Goal: Transaction & Acquisition: Purchase product/service

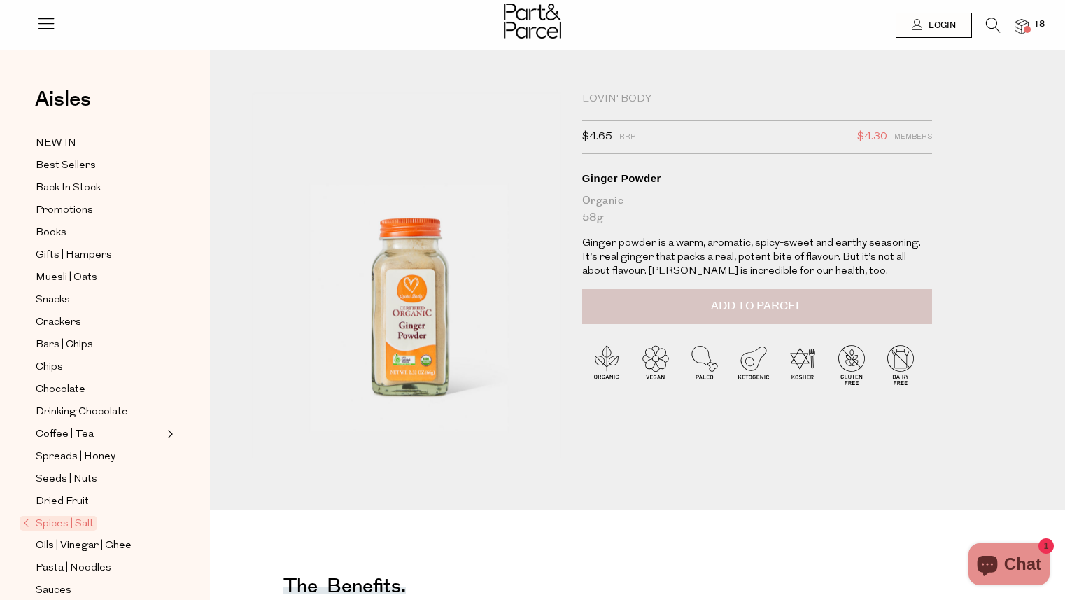
click at [753, 305] on span "Add to Parcel" at bounding box center [757, 306] width 92 height 16
click at [1026, 23] on img at bounding box center [1021, 27] width 14 height 16
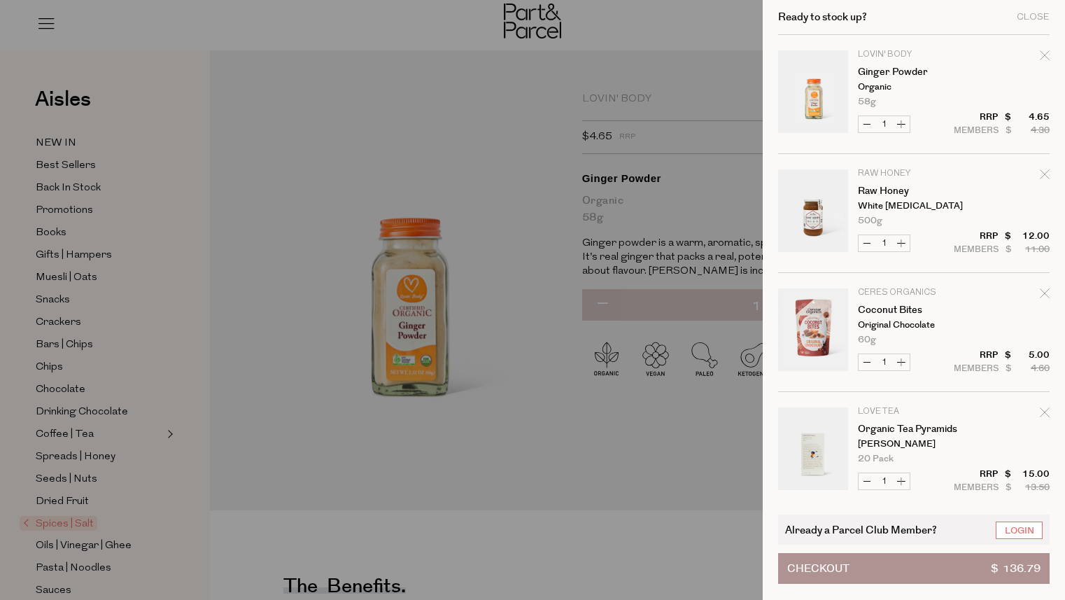
click at [816, 318] on link "Your cart" at bounding box center [813, 331] width 70 height 87
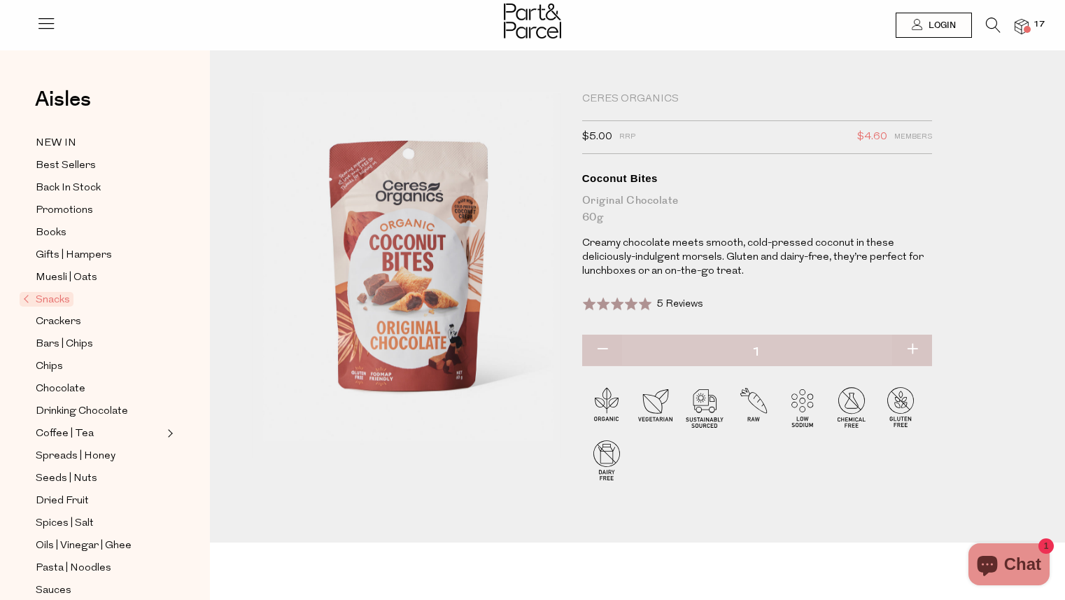
click at [1023, 22] on img at bounding box center [1021, 27] width 14 height 16
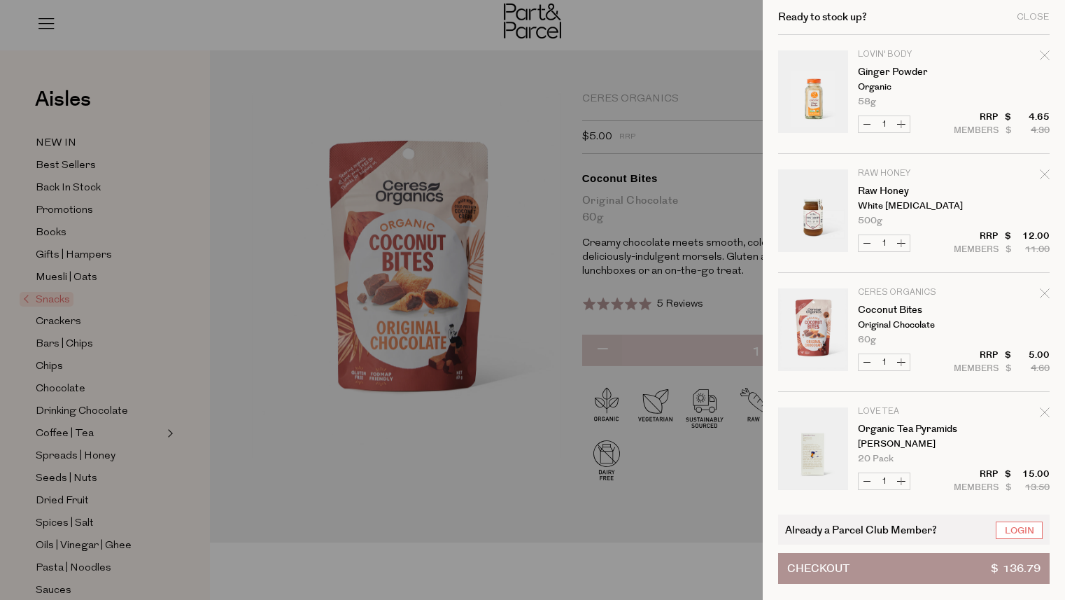
click at [1042, 293] on icon "Remove Coconut Bites" at bounding box center [1044, 292] width 9 height 9
type input "Add Membership"
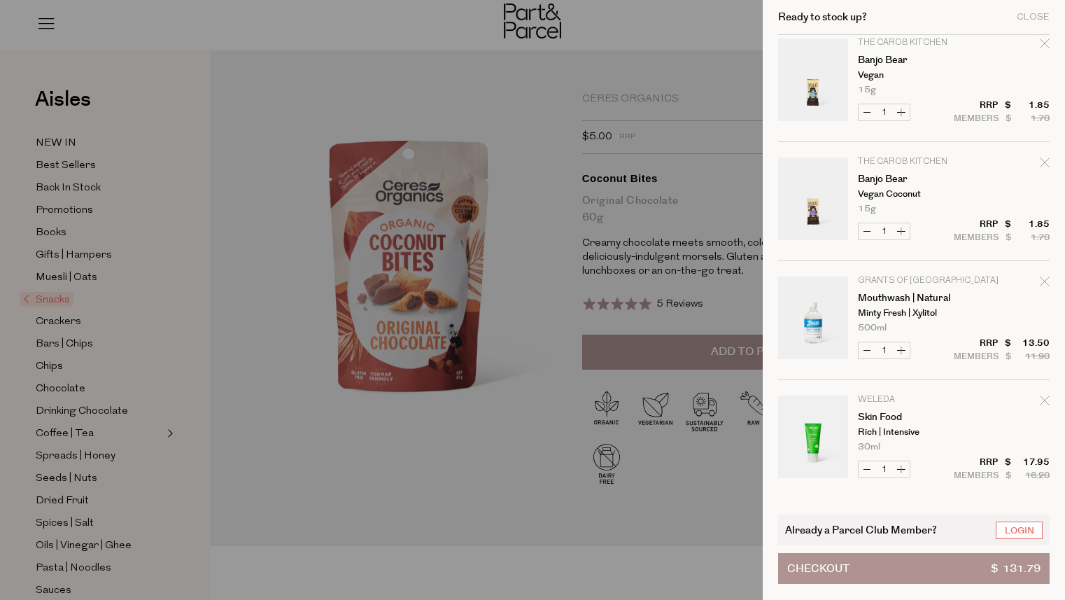
scroll to position [490, 0]
click at [910, 292] on link "Mouthwash | Natural" at bounding box center [912, 295] width 108 height 10
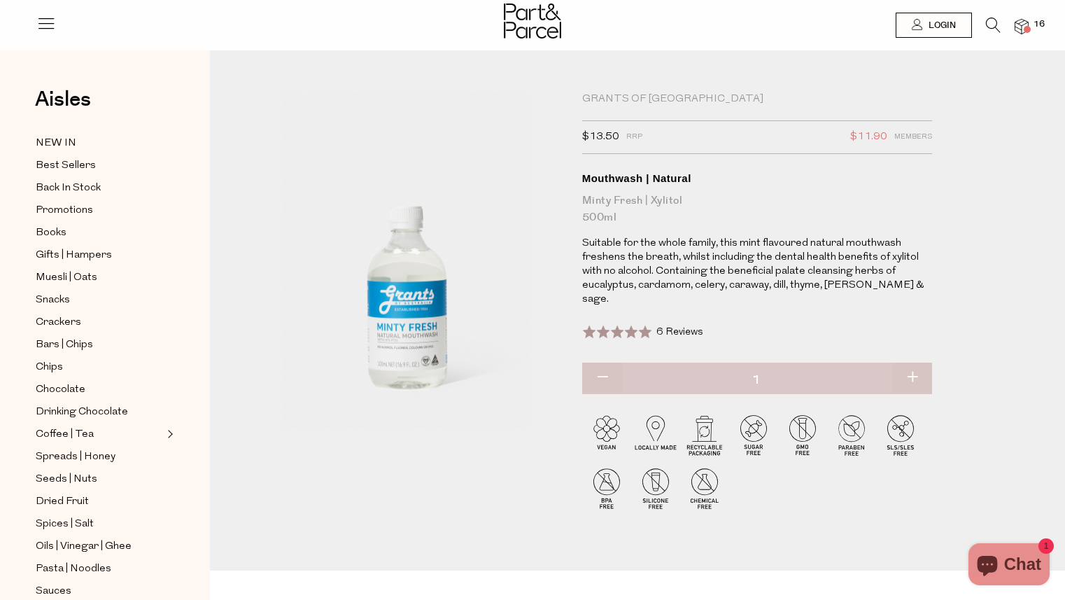
click at [1018, 21] on img at bounding box center [1021, 27] width 14 height 16
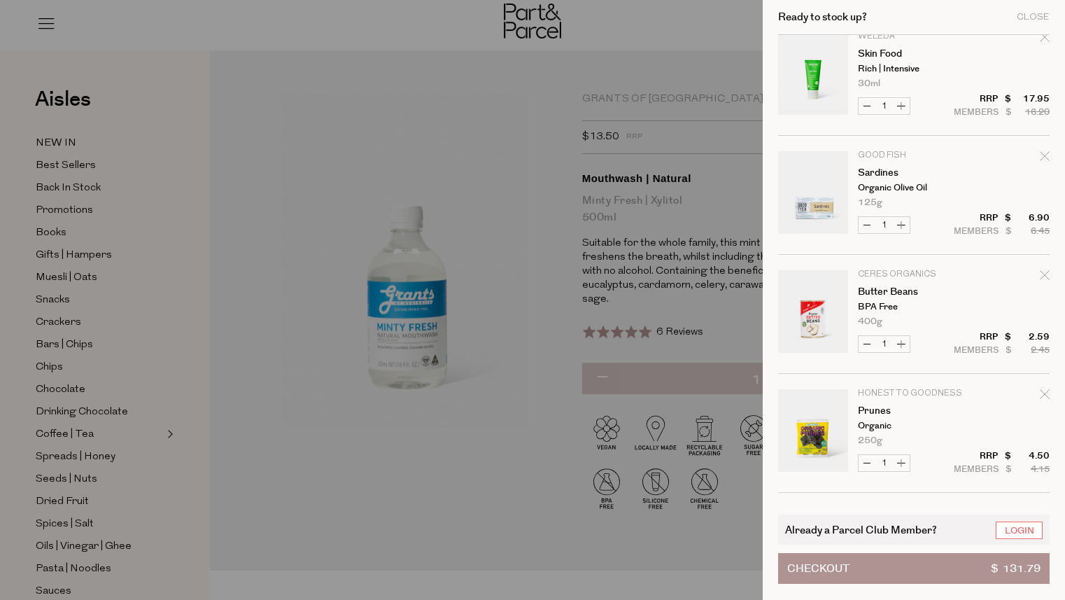
scroll to position [905, 0]
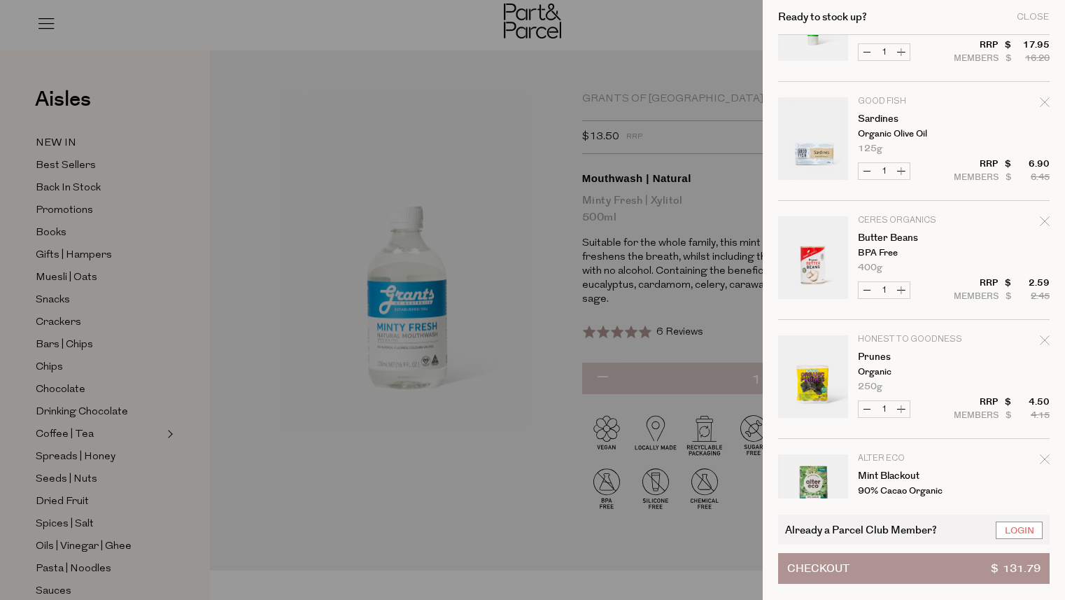
click at [1040, 218] on icon "Remove Butter Beans" at bounding box center [1045, 221] width 10 height 10
type input "Add Membership"
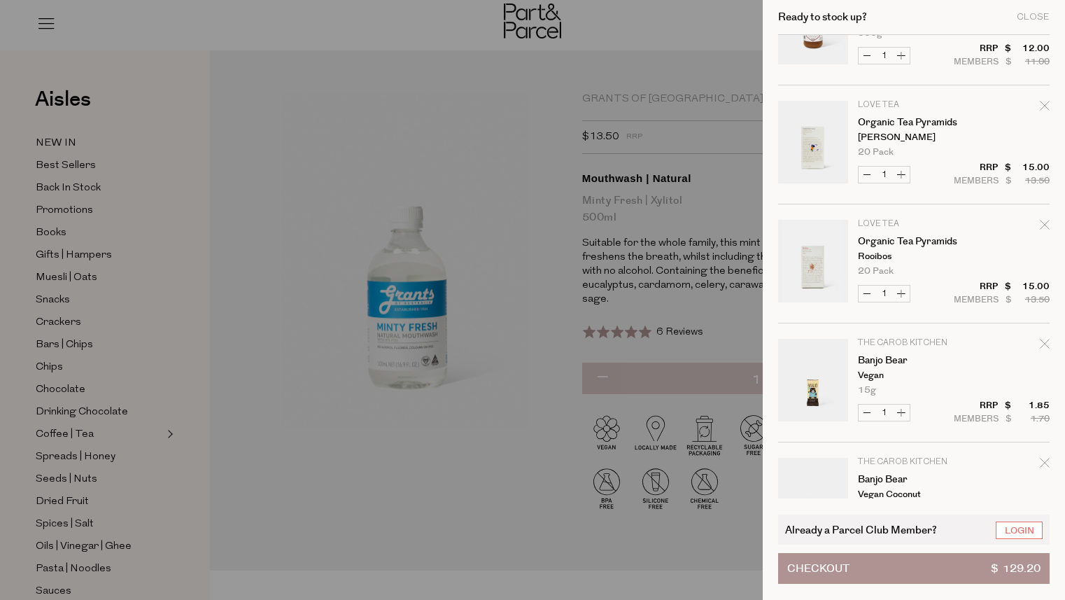
scroll to position [206, 0]
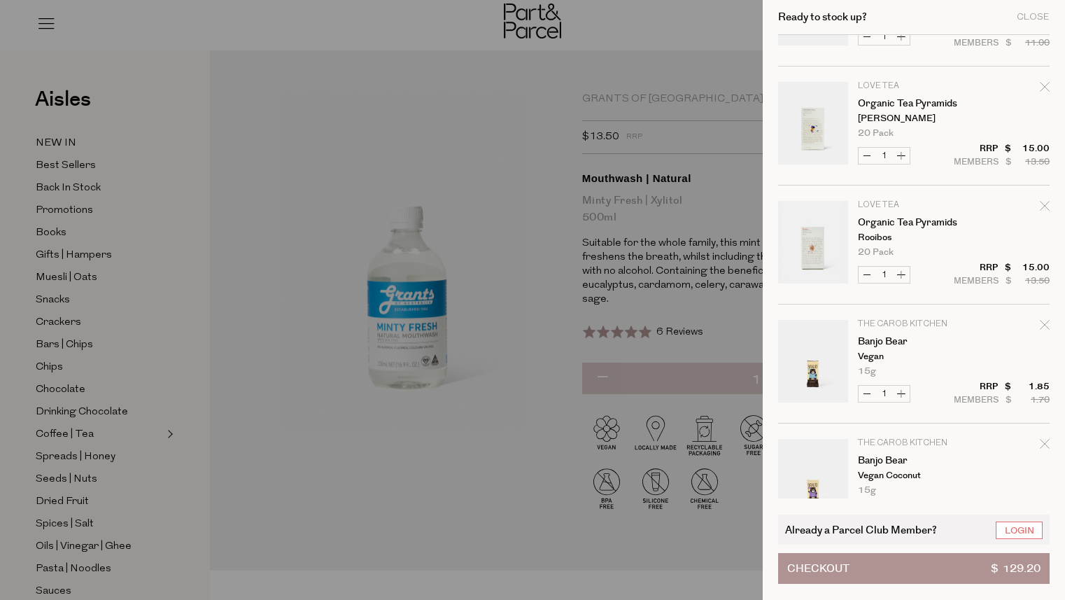
click at [1042, 84] on icon "Remove Organic Tea Pyramids" at bounding box center [1045, 87] width 10 height 10
type input "Add Membership"
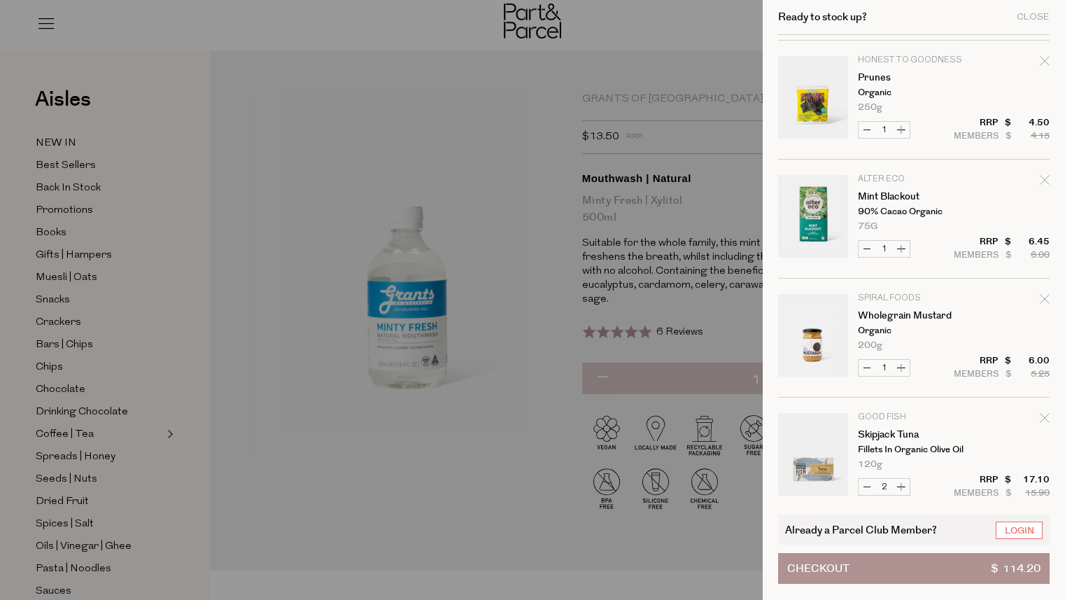
scroll to position [1056, 0]
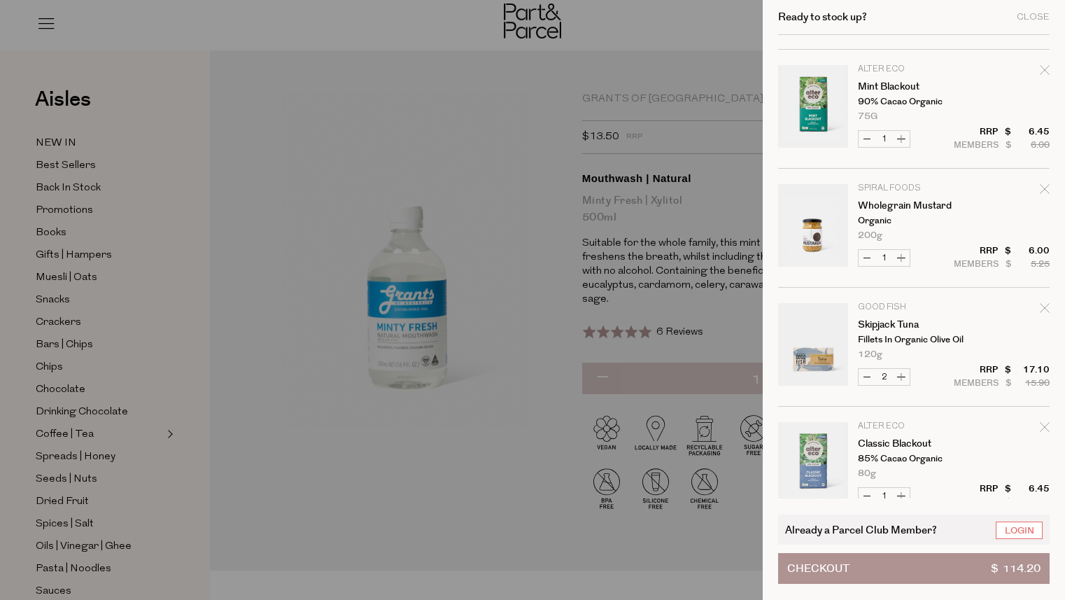
click at [866, 374] on button "Decrease Skipjack Tuna" at bounding box center [866, 377] width 17 height 16
type input "1"
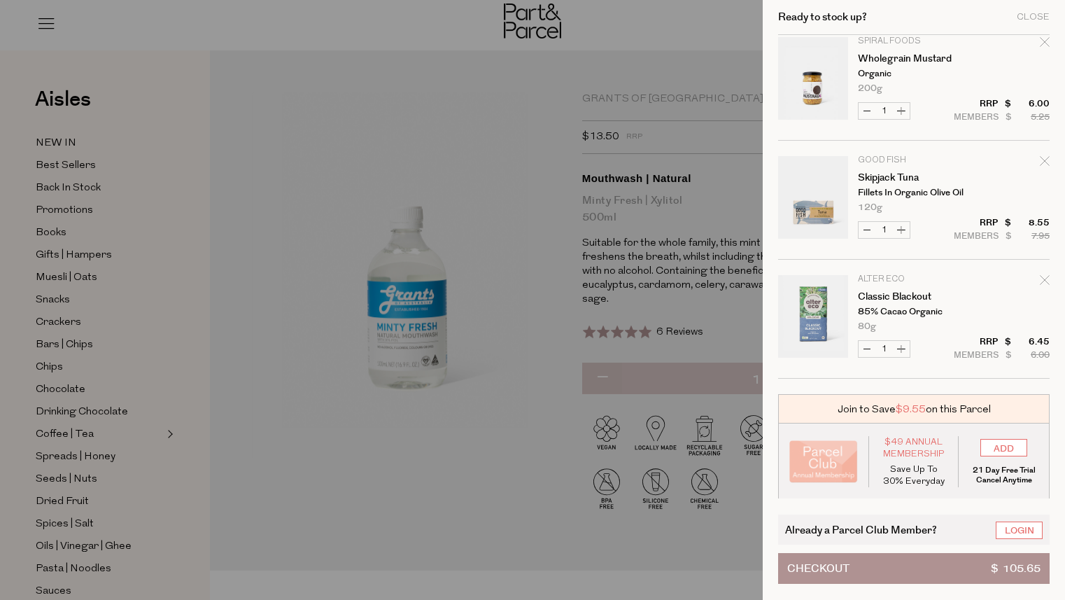
scroll to position [1205, 0]
click at [651, 36] on div at bounding box center [532, 300] width 1065 height 600
